Goal: Navigation & Orientation: Understand site structure

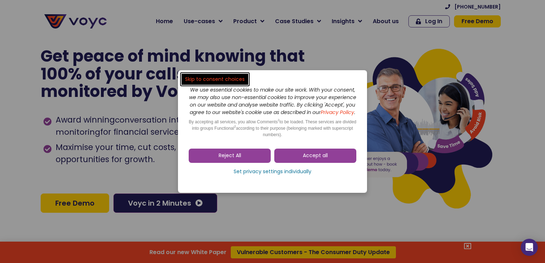
click at [232, 163] on link "Reject All" at bounding box center [230, 156] width 82 height 14
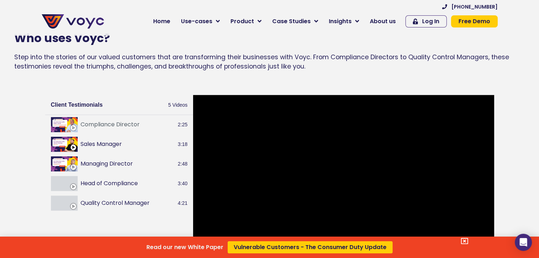
scroll to position [677, 0]
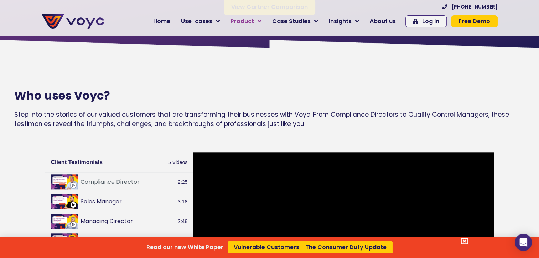
click at [261, 22] on div "Read our new White Paper Vulnerable Customers - The Consumer Duty Update" at bounding box center [269, 129] width 539 height 258
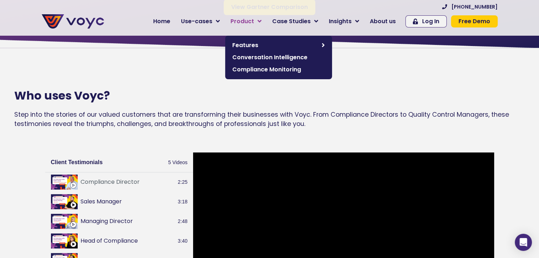
click at [262, 22] on link "Product" at bounding box center [246, 21] width 42 height 14
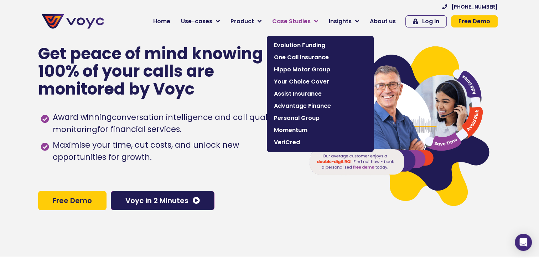
click at [318, 23] on icon at bounding box center [316, 21] width 4 height 6
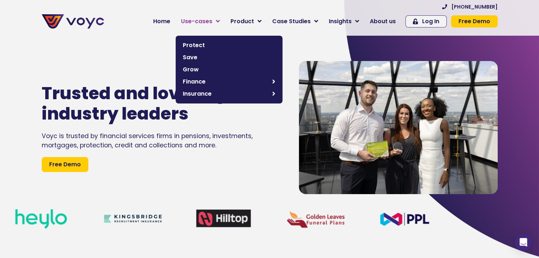
click at [218, 24] on link "Use-cases" at bounding box center [201, 21] width 50 height 14
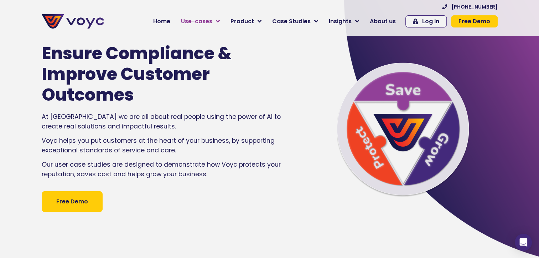
click at [220, 24] on icon at bounding box center [218, 21] width 4 height 6
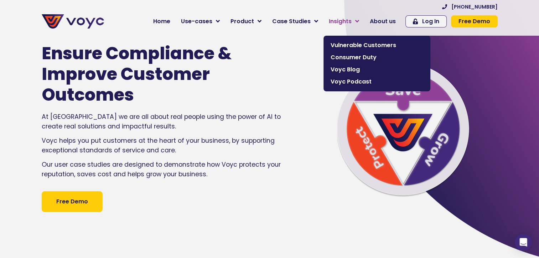
click at [357, 24] on link "Insights" at bounding box center [344, 21] width 41 height 14
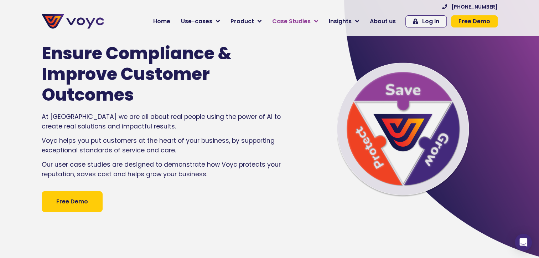
click at [318, 21] on icon at bounding box center [316, 21] width 4 height 6
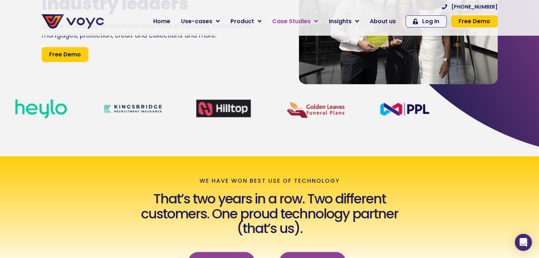
scroll to position [71, 0]
